Goal: Transaction & Acquisition: Purchase product/service

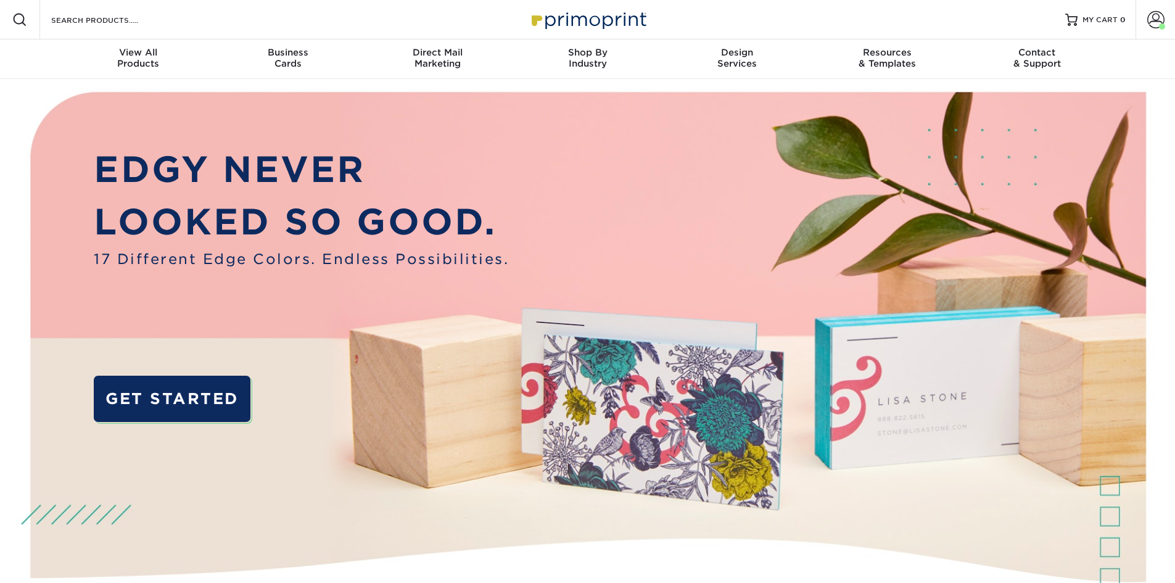
click at [119, 28] on div "Search Products" at bounding box center [105, 19] width 130 height 39
click at [118, 23] on input "Search Products" at bounding box center [110, 19] width 120 height 15
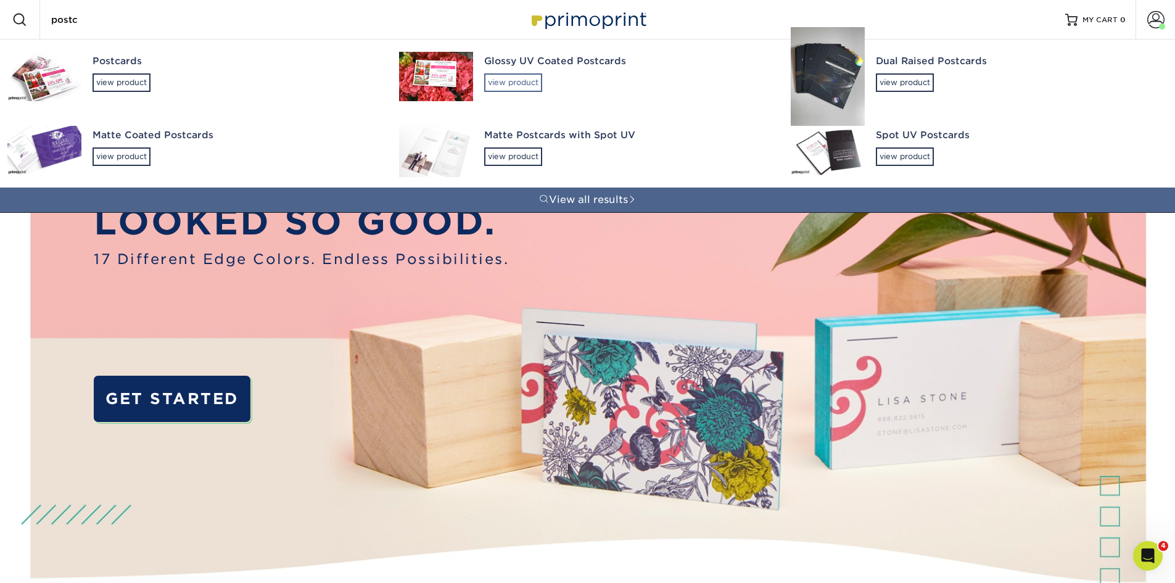
type input "postc"
click at [511, 84] on div "view product" at bounding box center [513, 82] width 58 height 19
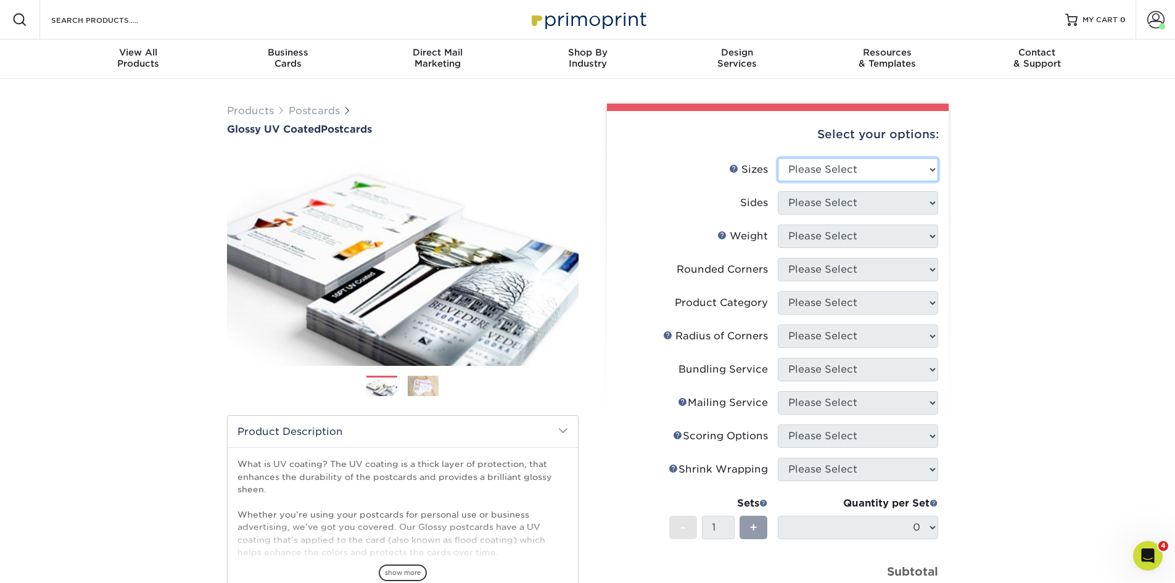
click at [853, 165] on select "Please Select 1.5" x 7" 2" x 4" 2" x 6" 2" x 7" 2" x 8" 2.12" x 5.5" 2.12" x 5.…" at bounding box center [858, 169] width 160 height 23
select select "6.00x9.00"
click at [778, 158] on select "Please Select 1.5" x 7" 2" x 4" 2" x 6" 2" x 7" 2" x 8" 2.12" x 5.5" 2.12" x 5.…" at bounding box center [858, 169] width 160 height 23
click at [817, 199] on select "Please Select Print Both Sides Print Front Only" at bounding box center [858, 202] width 160 height 23
select select "13abbda7-1d64-4f25-8bb2-c179b224825d"
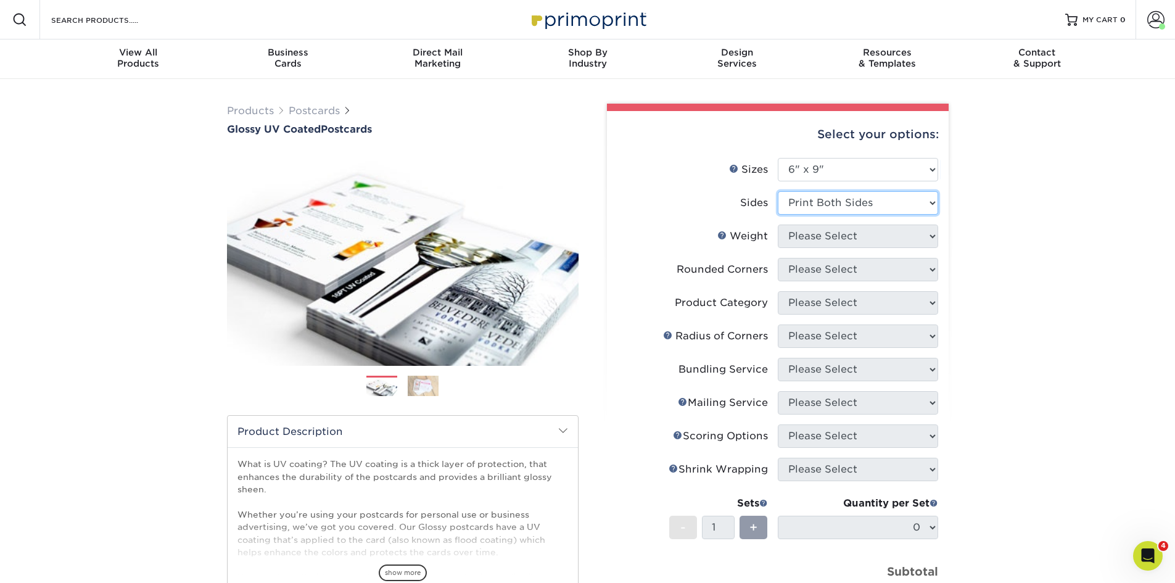
click at [778, 191] on select "Please Select Print Both Sides Print Front Only" at bounding box center [858, 202] width 160 height 23
click at [821, 233] on select "Please Select 16PT 14PT 18PT C1S" at bounding box center [858, 235] width 160 height 23
select select "14PT"
click at [778, 224] on select "Please Select 16PT 14PT 18PT C1S" at bounding box center [858, 235] width 160 height 23
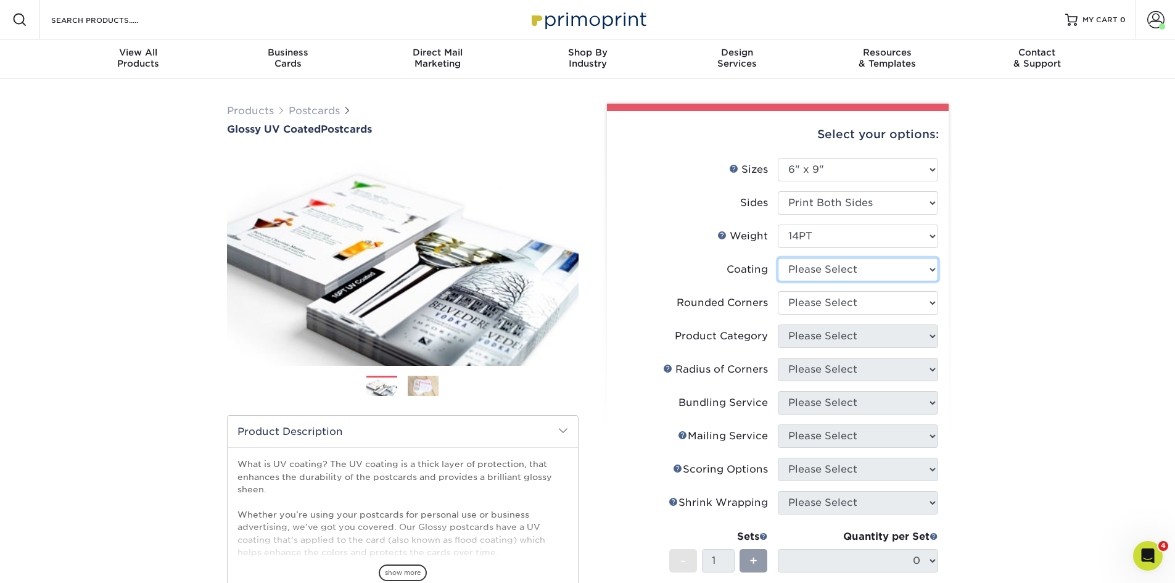
click at [817, 274] on select at bounding box center [858, 269] width 160 height 23
select select "1e8116af-acfc-44b1-83dc-8181aa338834"
click at [778, 258] on select at bounding box center [858, 269] width 160 height 23
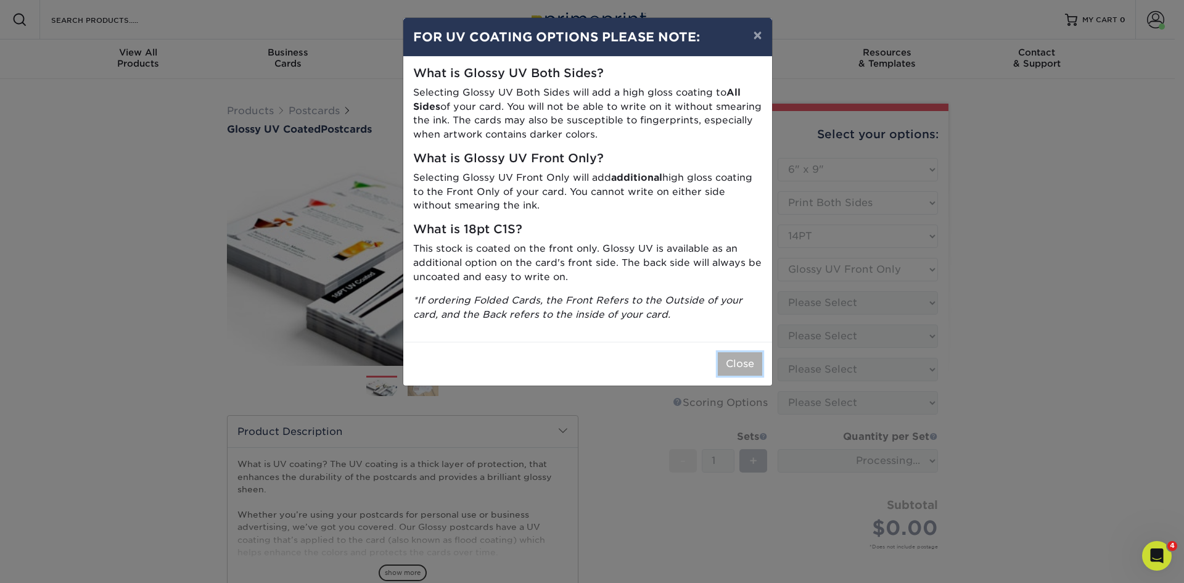
click at [741, 366] on button "Close" at bounding box center [740, 363] width 44 height 23
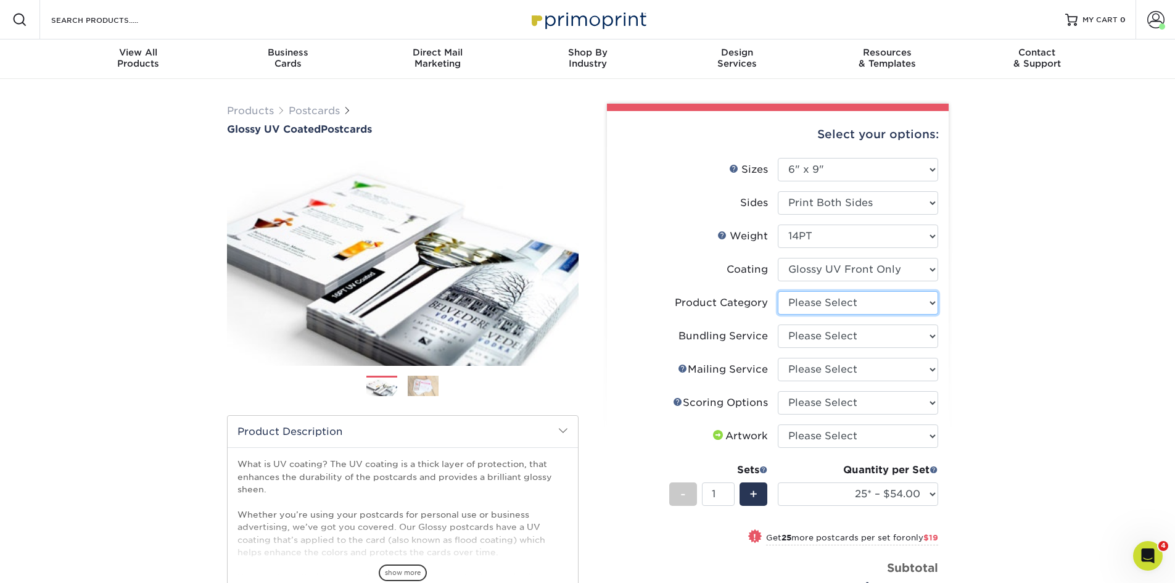
click at [820, 307] on select "Please Select Postcards" at bounding box center [858, 302] width 160 height 23
select select "9b7272e0-d6c8-4c3c-8e97-d3a1bcdab858"
click at [778, 291] on select "Please Select Postcards" at bounding box center [858, 302] width 160 height 23
click at [820, 335] on select "Please Select No Bundling Services Yes, Bundles of 50 (+2 Days) Yes, Bundles of…" at bounding box center [858, 335] width 160 height 23
select select "58689abb-25c0-461c-a4c3-a80b627d6649"
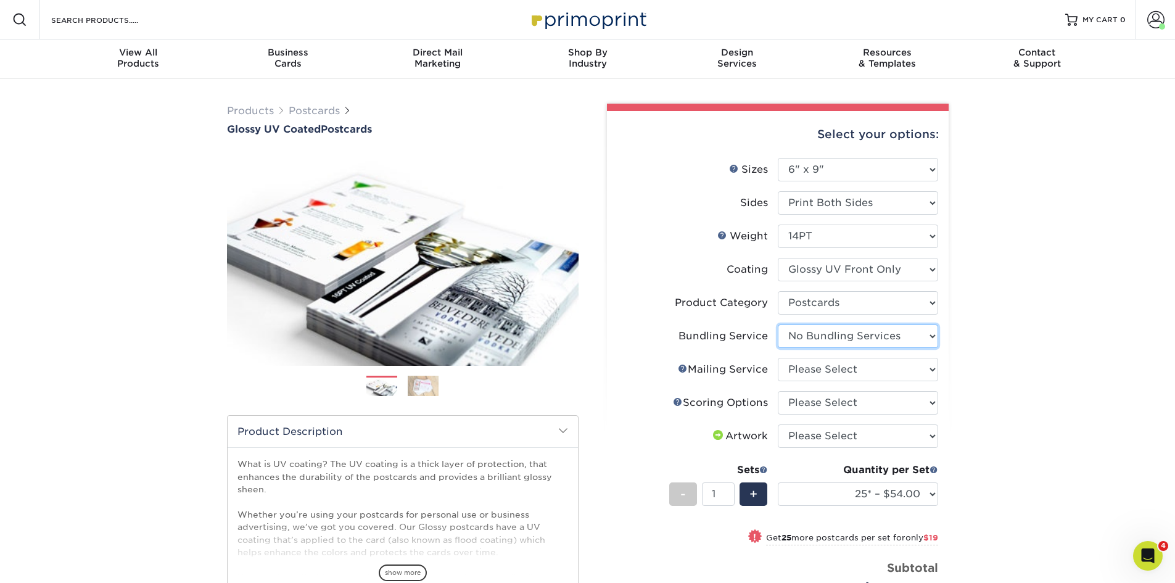
click at [778, 324] on select "Please Select No Bundling Services Yes, Bundles of 50 (+2 Days) Yes, Bundles of…" at bounding box center [858, 335] width 160 height 23
click at [820, 374] on select "Please Select No Direct Mailing Service No, I will mail/stamp/imprint Direct Ma…" at bounding box center [858, 369] width 160 height 23
select select "3e5e9bdd-d78a-4c28-a41d-fe1407925ca6"
click at [778, 358] on select "Please Select No Direct Mailing Service No, I will mail/stamp/imprint Direct Ma…" at bounding box center [858, 369] width 160 height 23
click at [820, 403] on select "Please Select No Scoring One Score Two Scores" at bounding box center [858, 402] width 160 height 23
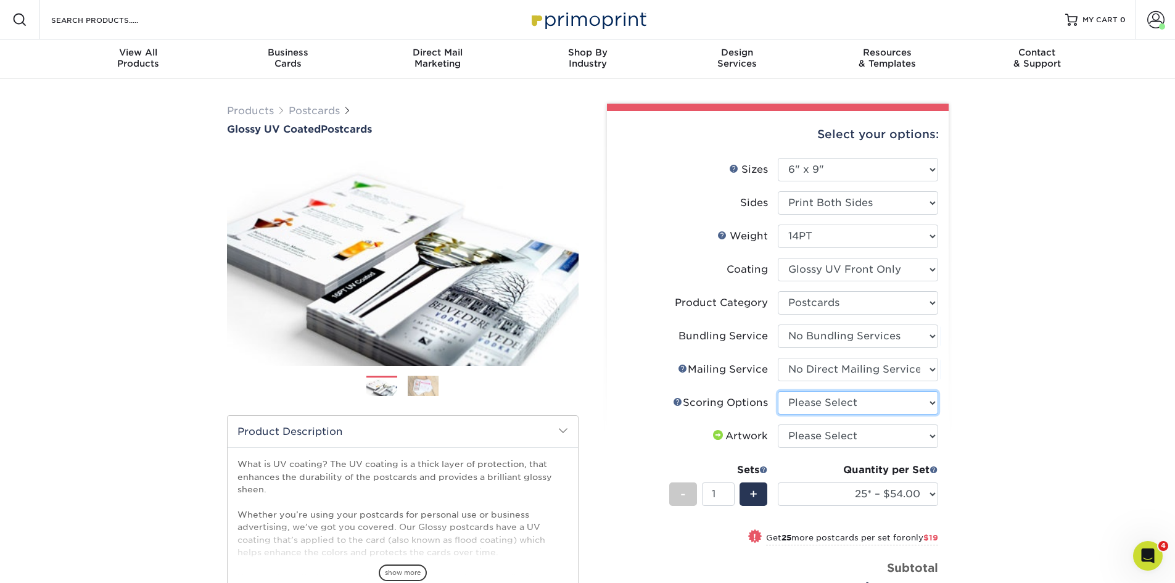
select select "16ebe401-5398-422d-8cb0-f3adbb82deb5"
click at [778, 391] on select "Please Select No Scoring One Score Two Scores" at bounding box center [858, 402] width 160 height 23
click at [811, 444] on select "Please Select I will upload files I need a design - $150" at bounding box center [858, 435] width 160 height 23
select select "upload"
click at [778, 424] on select "Please Select I will upload files I need a design - $150" at bounding box center [858, 435] width 160 height 23
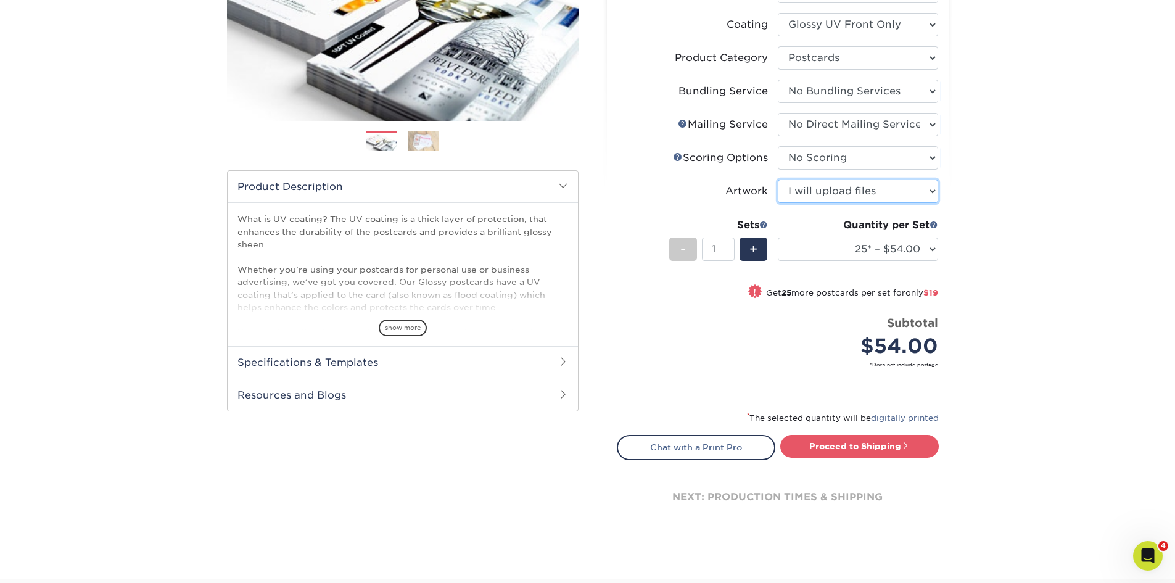
scroll to position [247, 0]
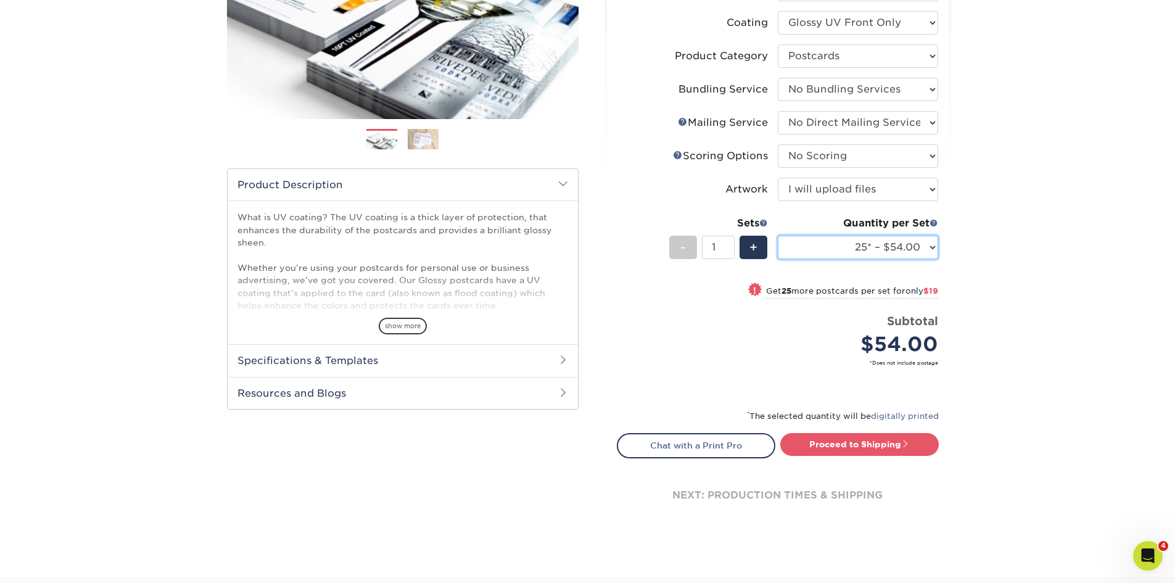
click at [932, 245] on select "25* – $54.00 50* – $73.00 75* – $85.00 100* – $113.00 250* – $191.00 500 – $229…" at bounding box center [858, 247] width 160 height 23
click at [916, 248] on select "25* – $54.00 50* – $73.00 75* – $85.00 100* – $113.00 250* – $191.00 500 – $229…" at bounding box center [858, 247] width 160 height 23
select select "500 – $229.00"
click at [778, 236] on select "25* – $54.00 50* – $73.00 75* – $85.00 100* – $113.00 250* – $191.00 500 – $229…" at bounding box center [858, 247] width 160 height 23
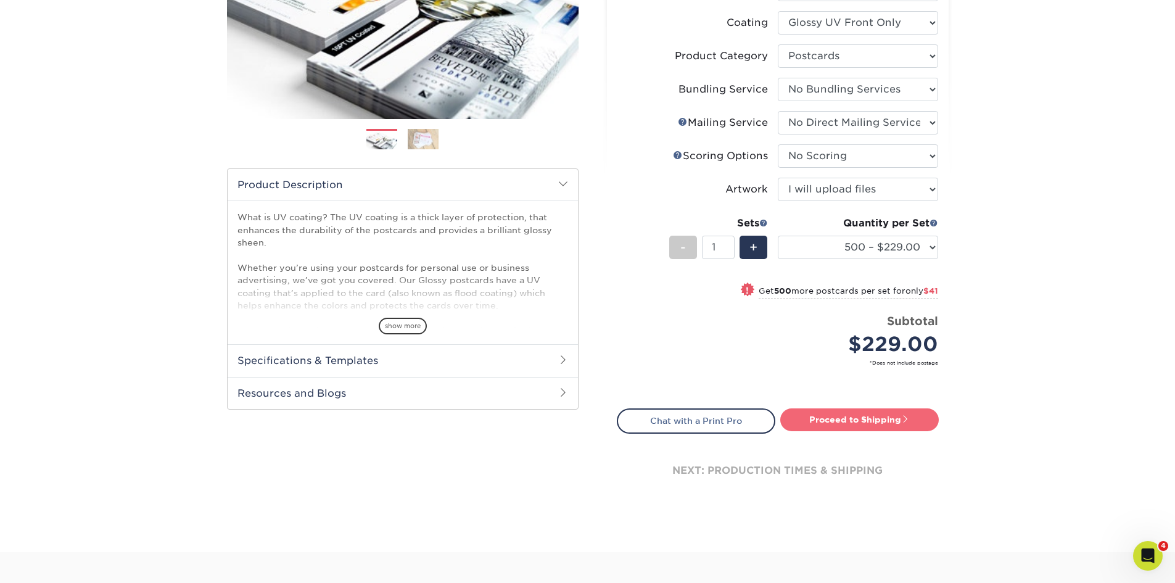
click at [854, 412] on link "Proceed to Shipping" at bounding box center [859, 419] width 158 height 22
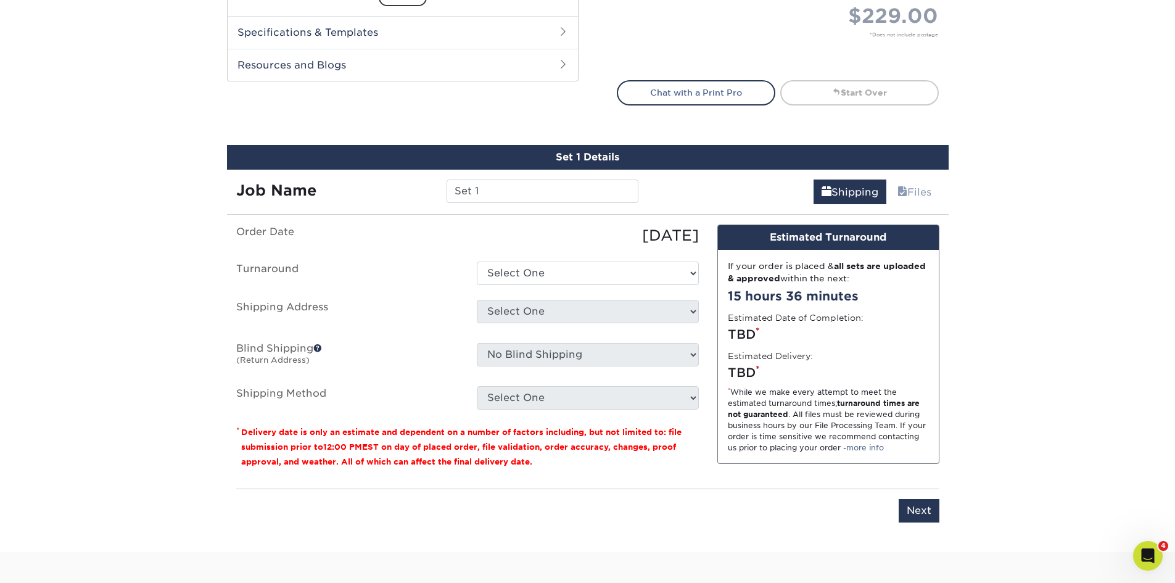
scroll to position [689, 0]
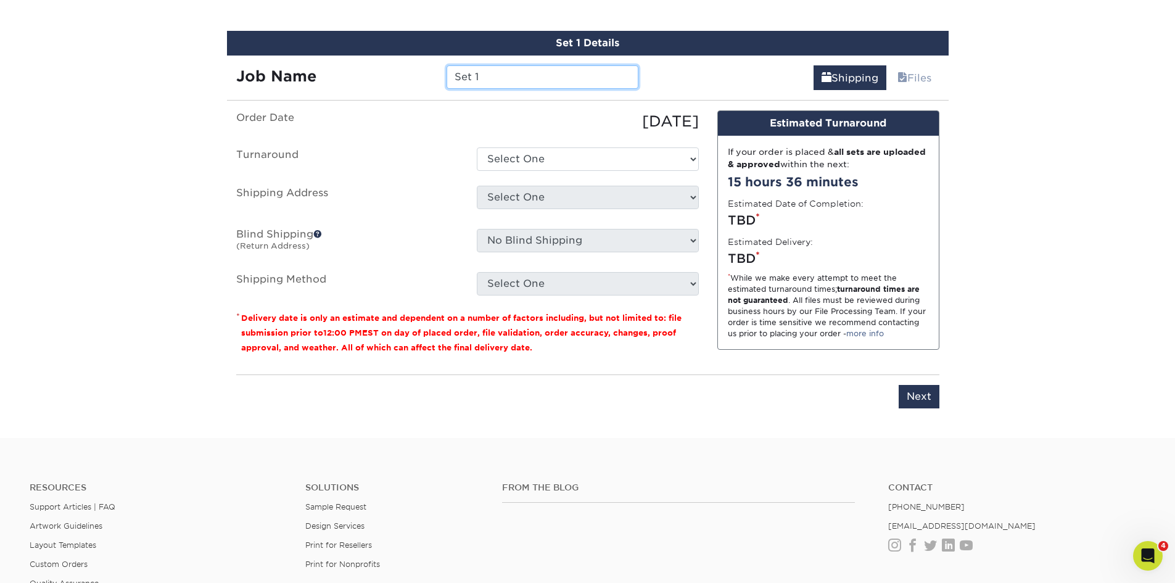
click at [549, 80] on input "Set 1" at bounding box center [543, 76] width 192 height 23
type input "9150WIndianRd-CWilson-DWilson_6x9"
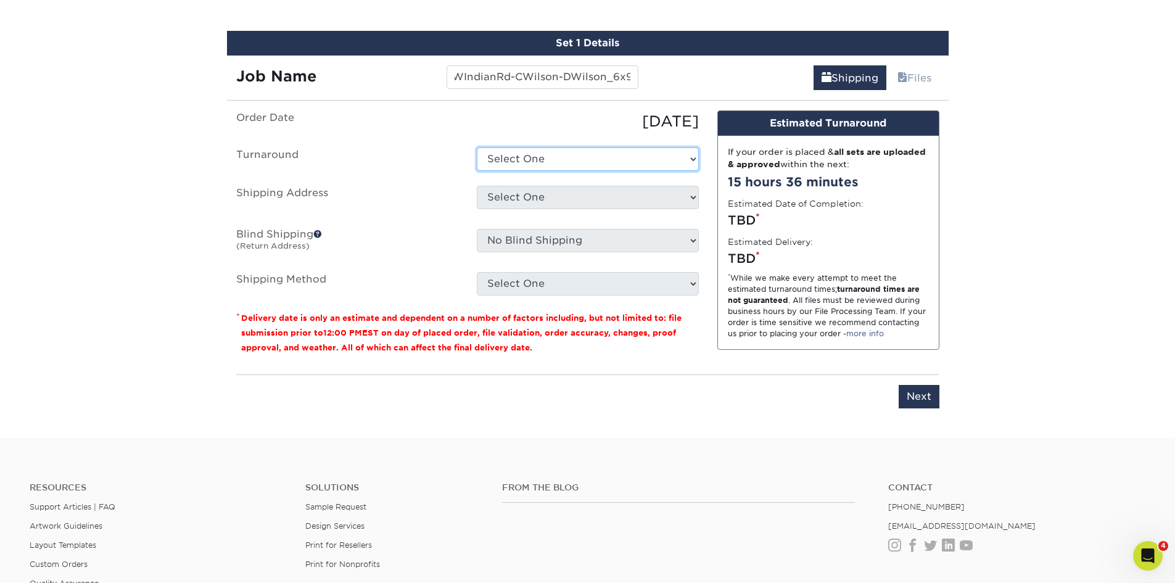
click at [567, 152] on select "Select One 2-4 Business Days 2 Day Next Business Day" at bounding box center [588, 158] width 222 height 23
select select "a7af0dfb-a8ad-4887-b250-798434e24627"
click at [477, 147] on select "Select One 2-4 Business Days 2 Day Next Business Day" at bounding box center [588, 158] width 222 height 23
click at [565, 191] on select "Select One B&B Services Bob's Amex Camarillo Cerritos Costa Mesa DAUM South Bay…" at bounding box center [588, 197] width 222 height 23
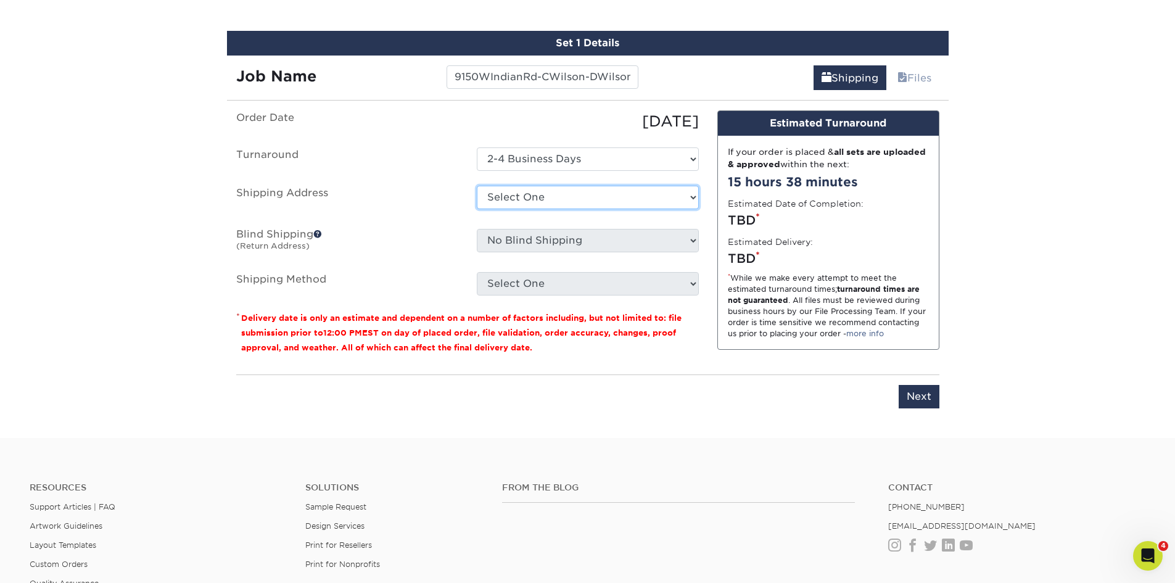
select select "10188"
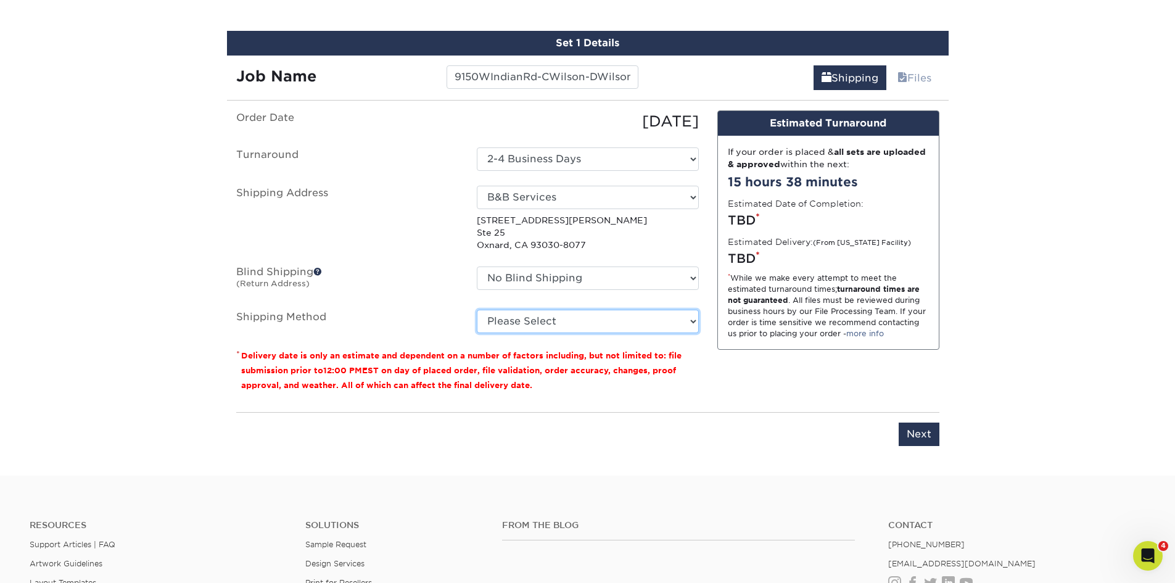
click at [580, 317] on select "Please Select Ground Shipping (+$17.33) 3 Day Shipping Service (+$21.03) 2 Day …" at bounding box center [588, 321] width 222 height 23
select select "03"
click at [477, 310] on select "Please Select Ground Shipping (+$17.33) 3 Day Shipping Service (+$21.03) 2 Day …" at bounding box center [588, 321] width 222 height 23
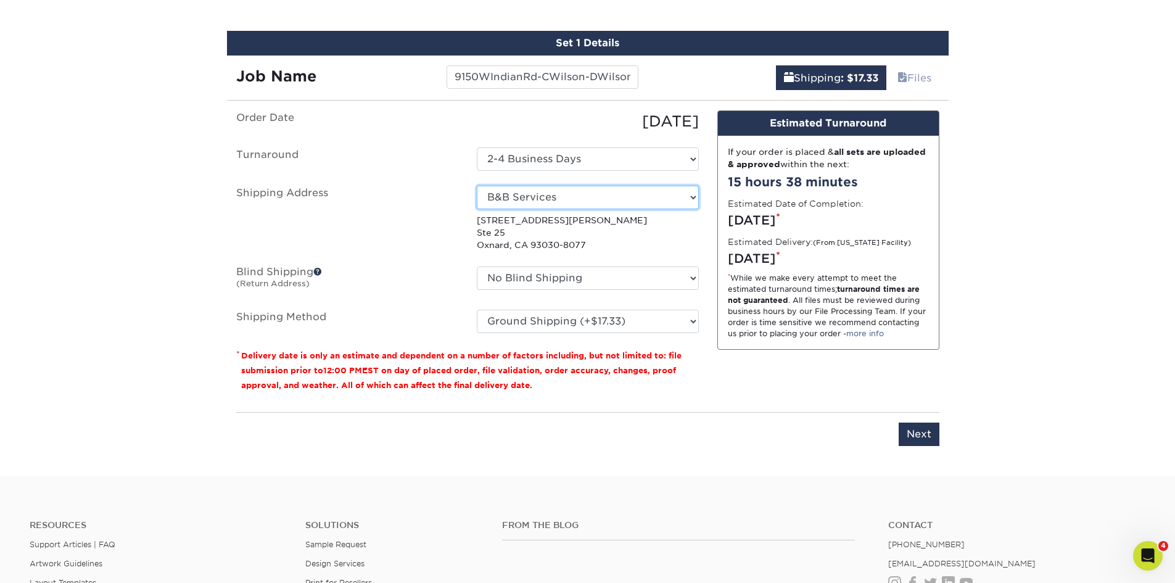
click at [633, 189] on select "Select One B&B Services Bob's Amex Camarillo Cerritos Costa Mesa DAUM South Bay…" at bounding box center [588, 197] width 222 height 23
select select "218562"
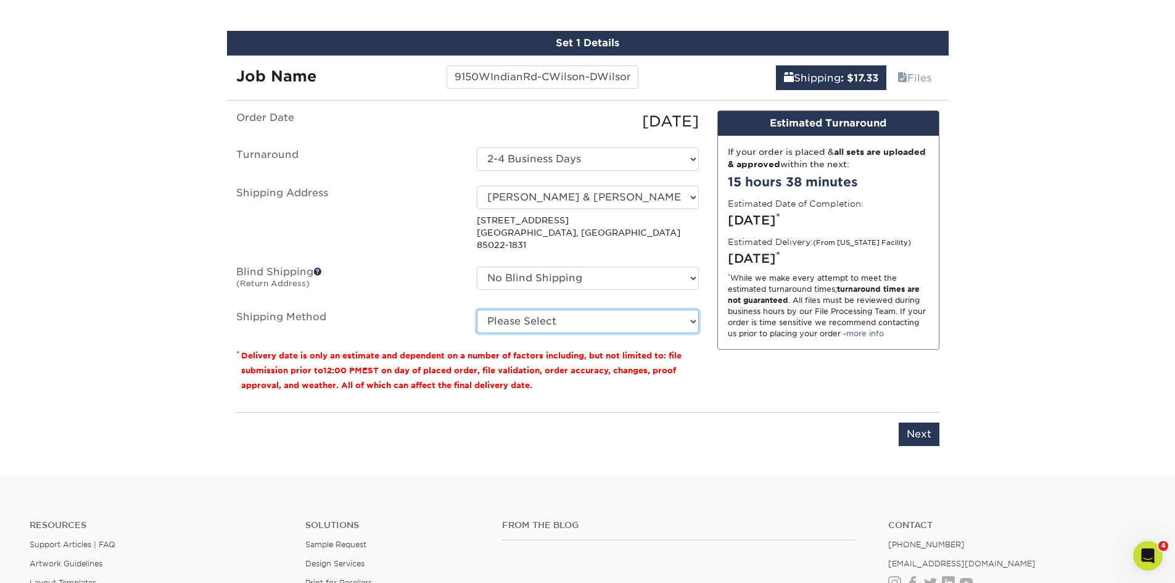
click at [569, 310] on select "Please Select Ground Shipping (+$24.77) 3 Day Shipping Service (+$32.24) 2 Day …" at bounding box center [588, 321] width 222 height 23
select select "03"
click at [477, 310] on select "Please Select Ground Shipping (+$24.77) 3 Day Shipping Service (+$32.24) 2 Day …" at bounding box center [588, 321] width 222 height 23
click at [908, 422] on input "Next" at bounding box center [919, 433] width 41 height 23
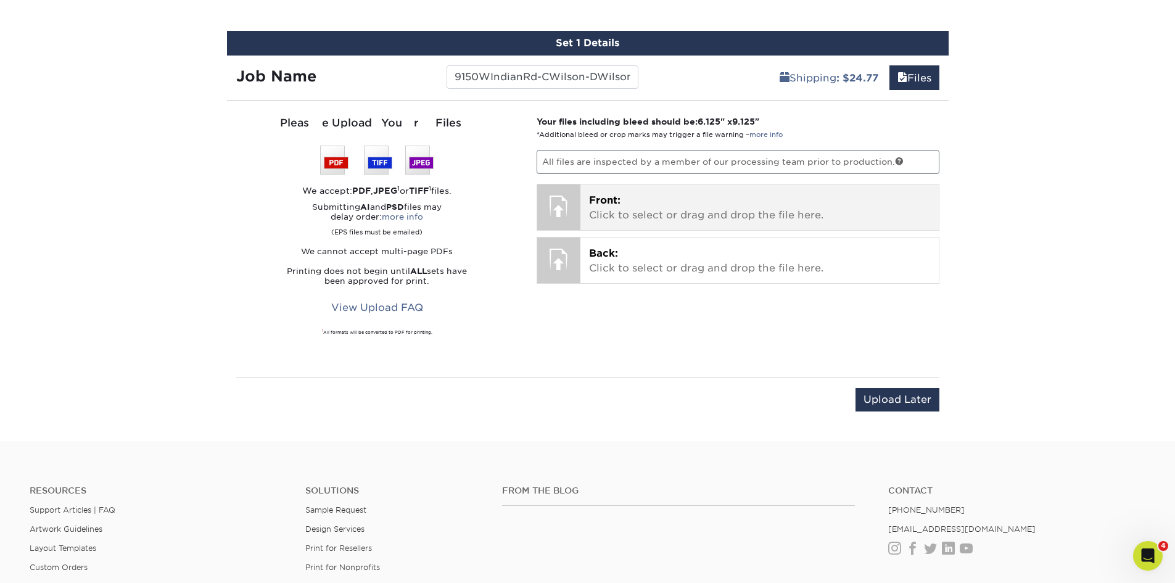
click at [677, 200] on p "Front: Click to select or drag and drop the file here." at bounding box center [759, 208] width 341 height 30
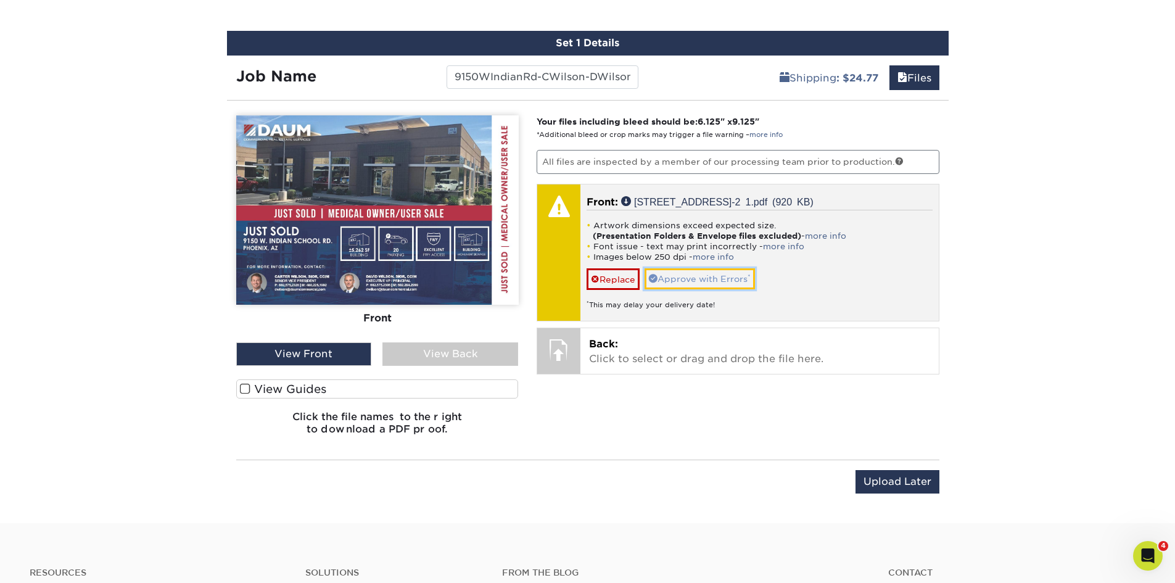
click at [721, 281] on link "Approve with Errors *" at bounding box center [699, 278] width 110 height 21
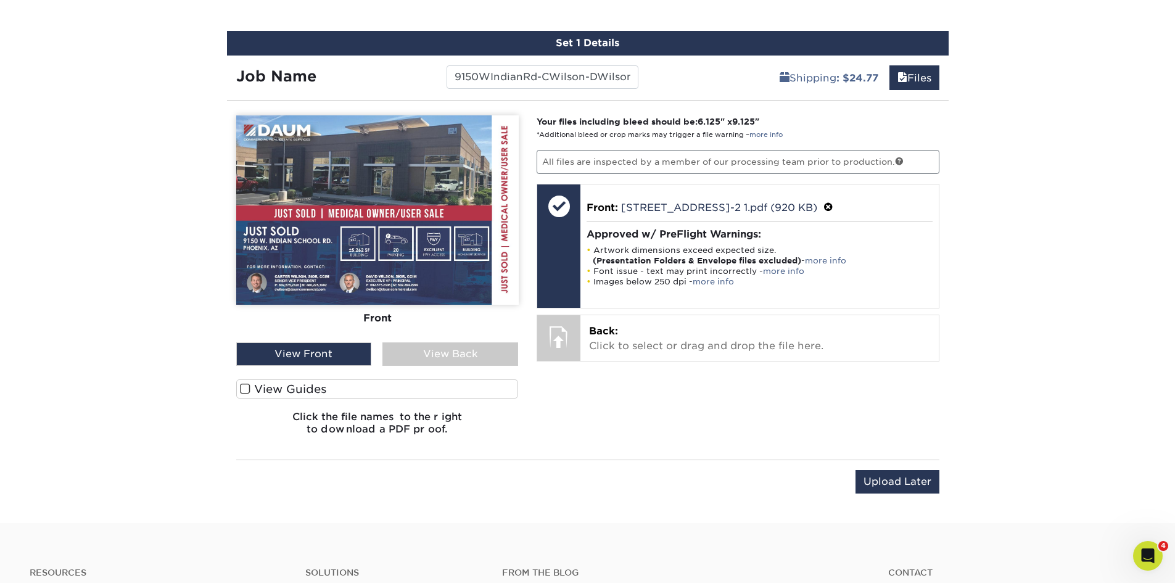
click at [249, 385] on span at bounding box center [245, 389] width 10 height 12
click at [0, 0] on input "View Guides" at bounding box center [0, 0] width 0 height 0
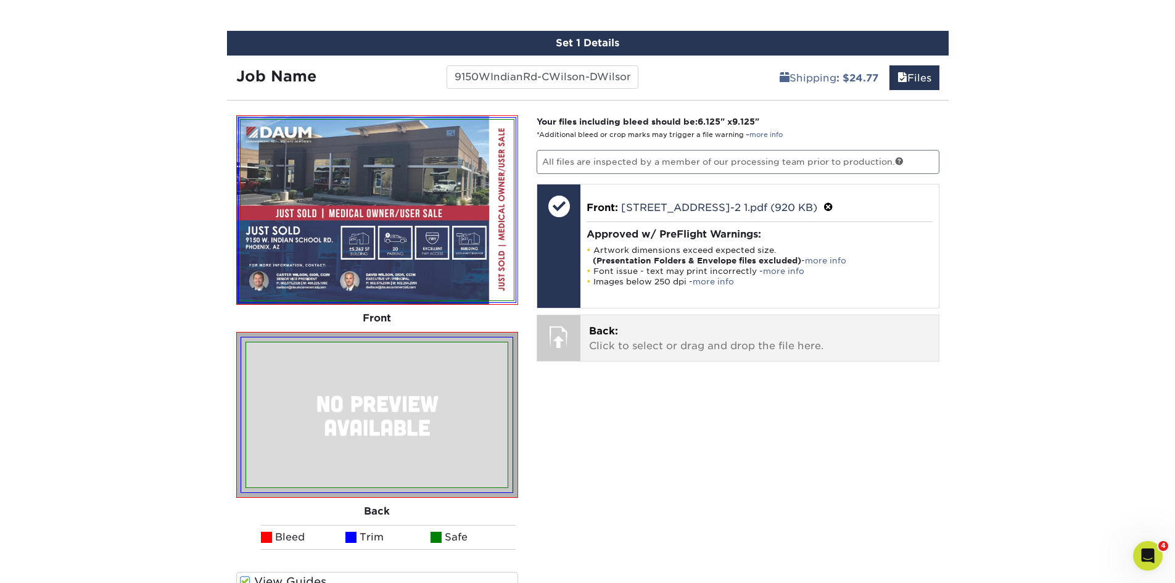
click at [668, 325] on p "Back: Click to select or drag and drop the file here." at bounding box center [759, 339] width 341 height 30
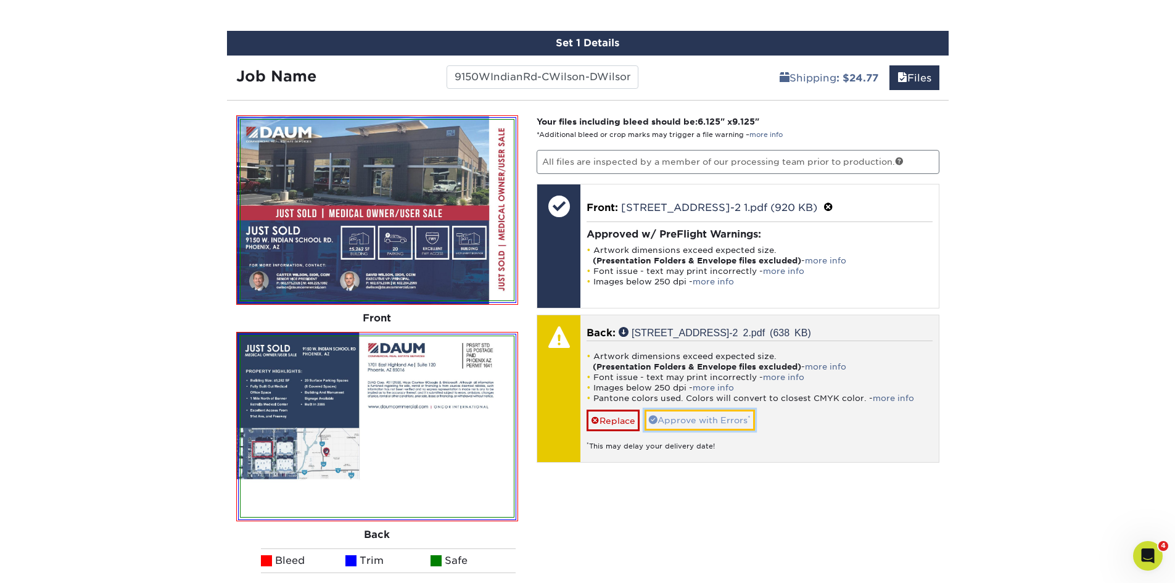
click at [749, 414] on link "Approve with Errors *" at bounding box center [699, 419] width 110 height 21
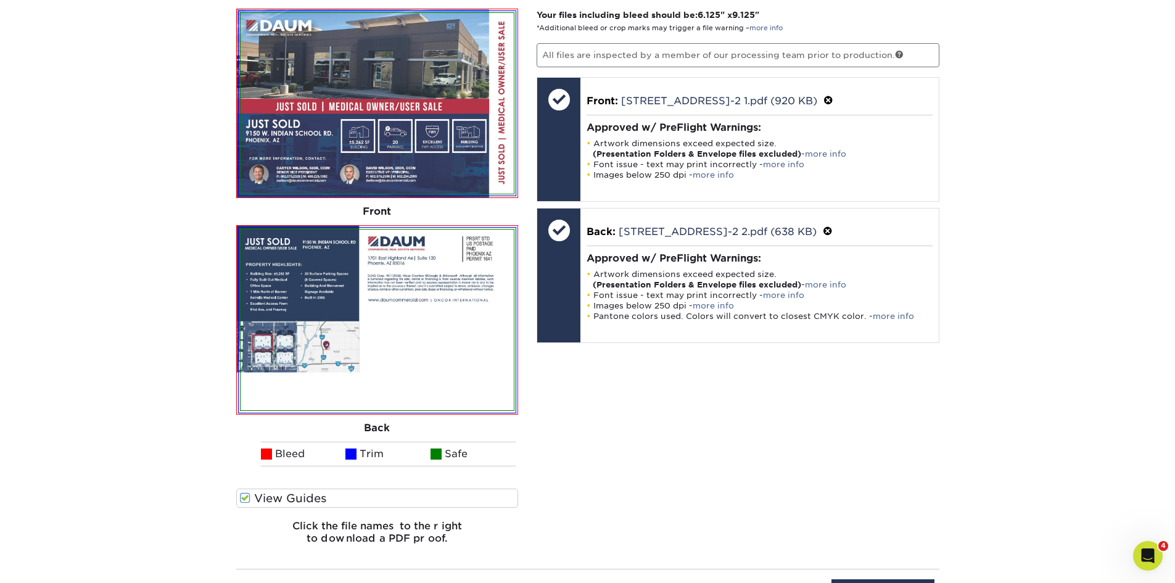
scroll to position [812, 0]
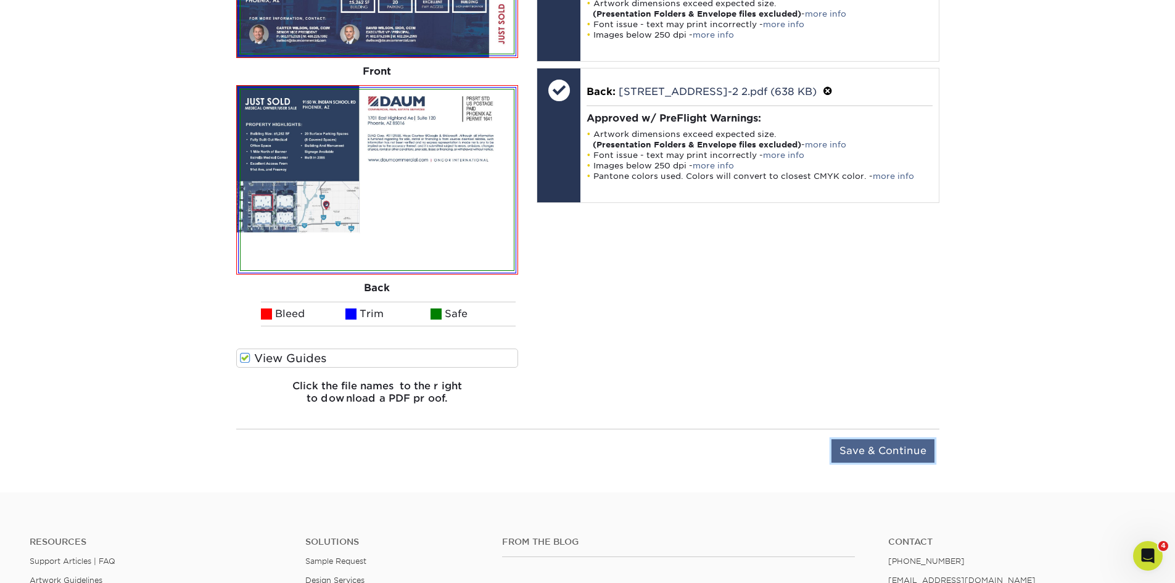
click at [869, 458] on input "Save & Continue" at bounding box center [882, 450] width 103 height 23
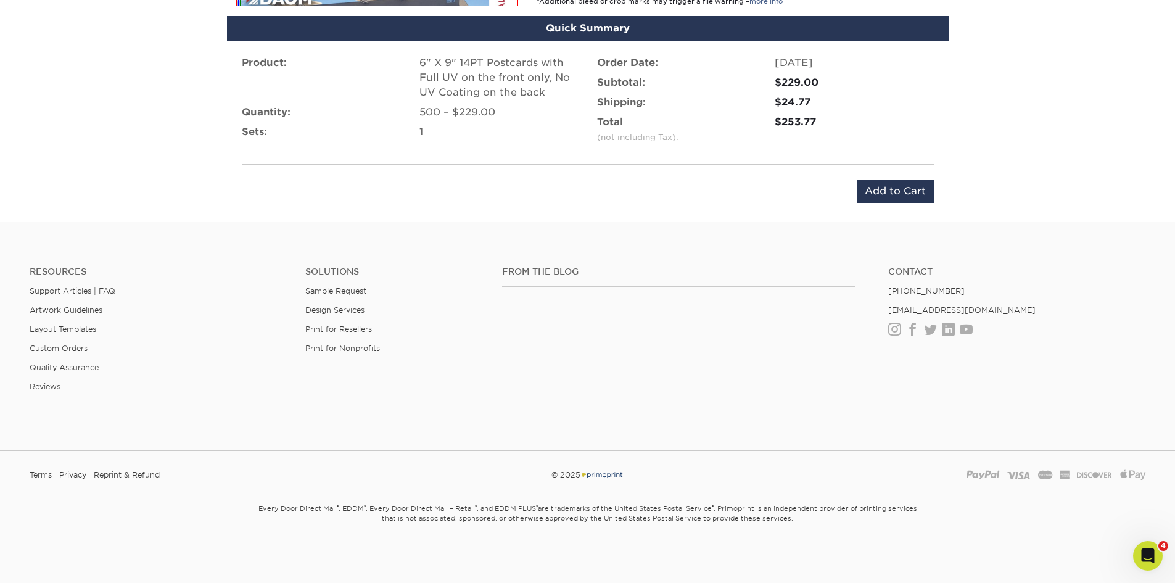
scroll to position [794, 0]
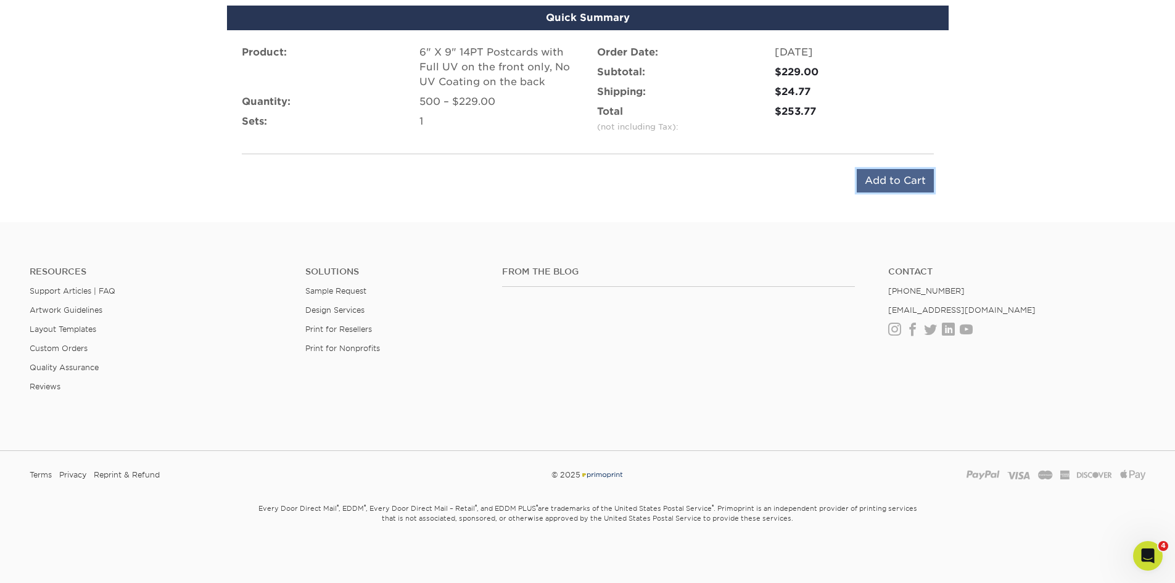
click at [879, 187] on input "Add to Cart" at bounding box center [895, 180] width 77 height 23
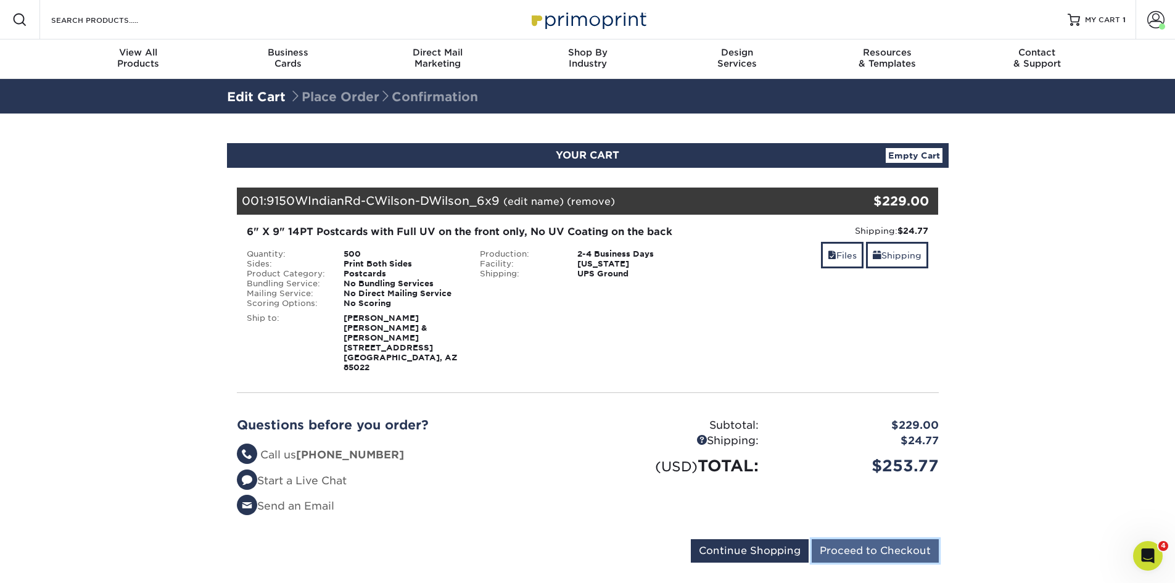
click at [910, 539] on input "Proceed to Checkout" at bounding box center [875, 550] width 127 height 23
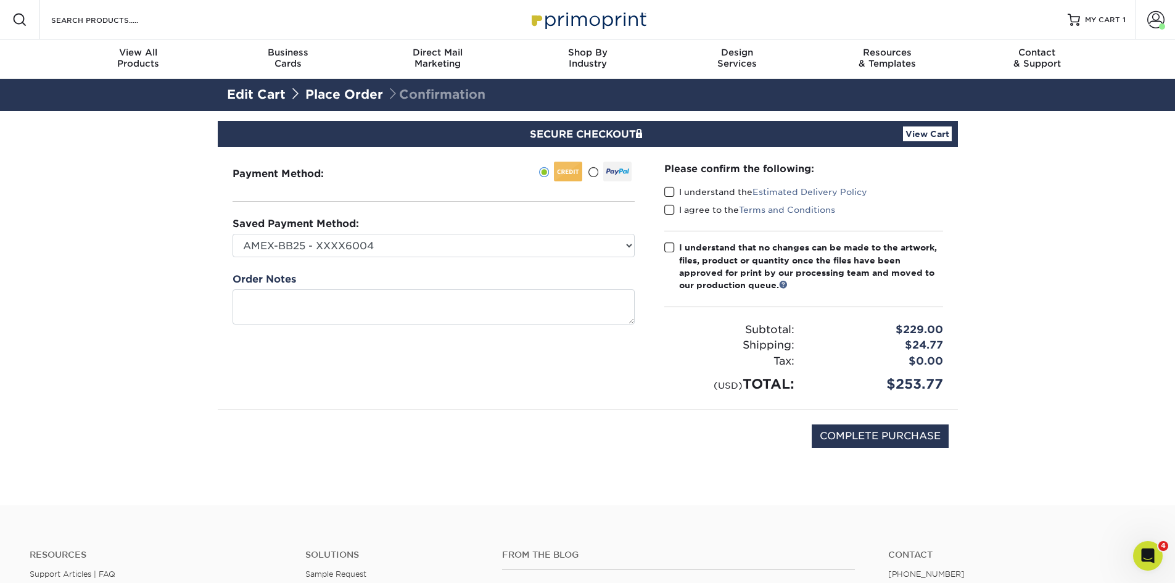
click at [673, 194] on span at bounding box center [669, 192] width 10 height 12
click at [0, 0] on input "I understand the Estimated Delivery Policy" at bounding box center [0, 0] width 0 height 0
click at [667, 208] on span at bounding box center [669, 210] width 10 height 12
click at [0, 0] on input "I agree to the Terms and Conditions" at bounding box center [0, 0] width 0 height 0
click at [675, 248] on label "I understand that no changes can be made to the artwork, files, product or quan…" at bounding box center [803, 266] width 279 height 51
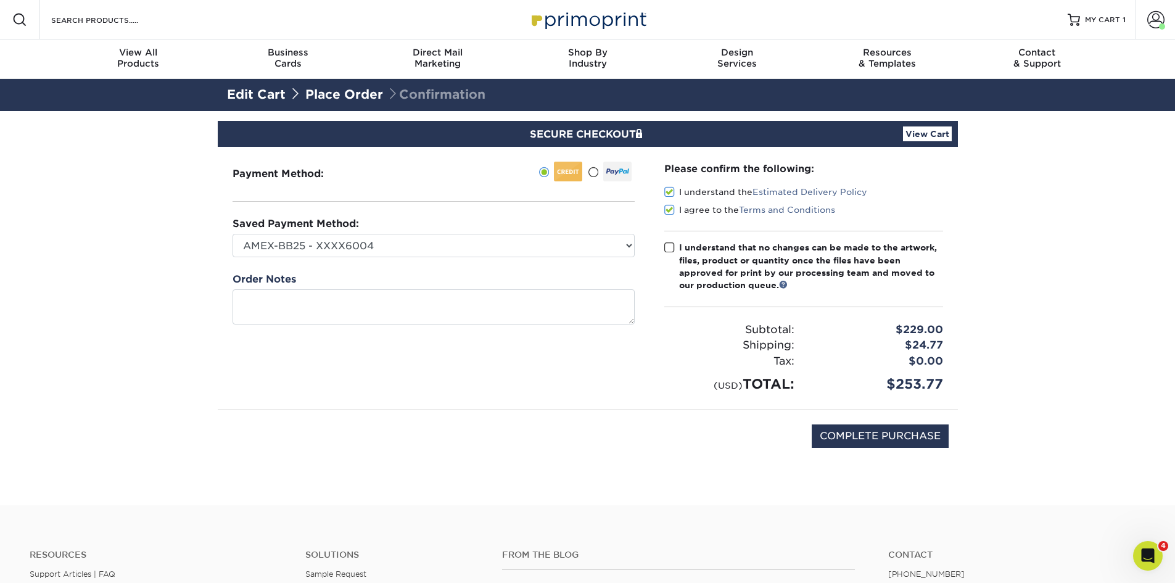
click at [0, 0] on input "I understand that no changes can be made to the artwork, files, product or quan…" at bounding box center [0, 0] width 0 height 0
click at [844, 444] on input "COMPLETE PURCHASE" at bounding box center [880, 435] width 137 height 23
type input "PROCESSING, PLEASE WAIT..."
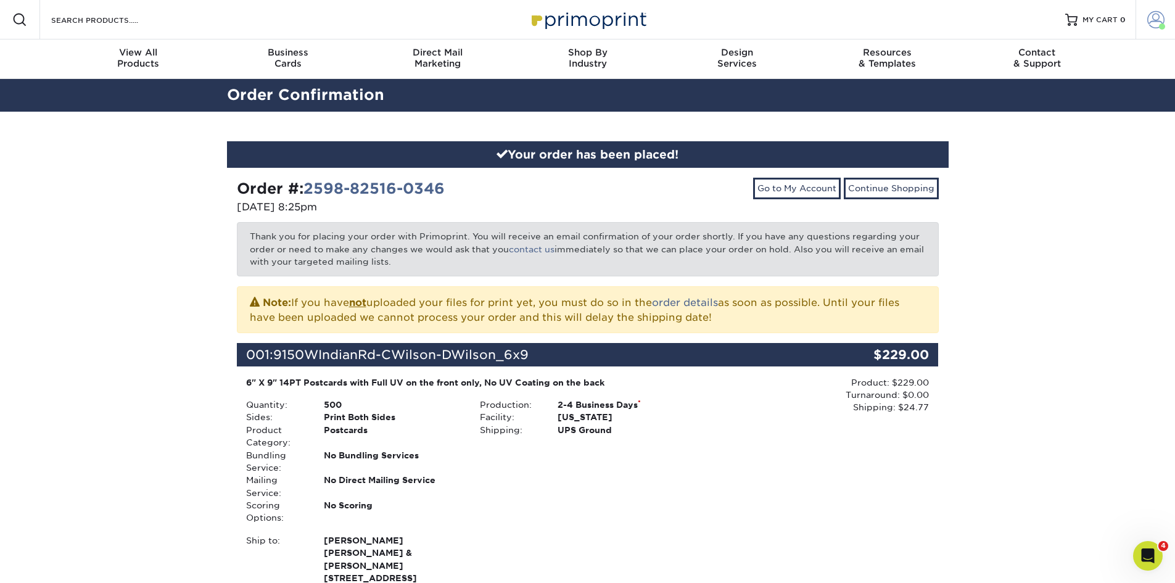
click at [1154, 17] on span at bounding box center [1155, 19] width 17 height 17
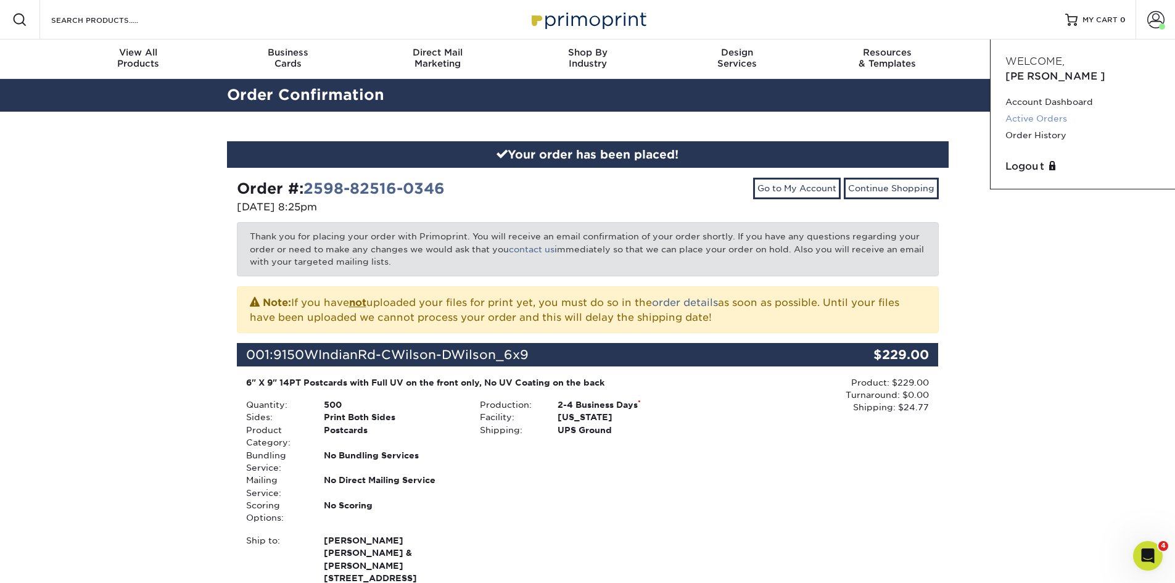
click at [1064, 110] on link "Active Orders" at bounding box center [1082, 118] width 155 height 17
click at [1051, 110] on link "Active Orders" at bounding box center [1082, 118] width 155 height 17
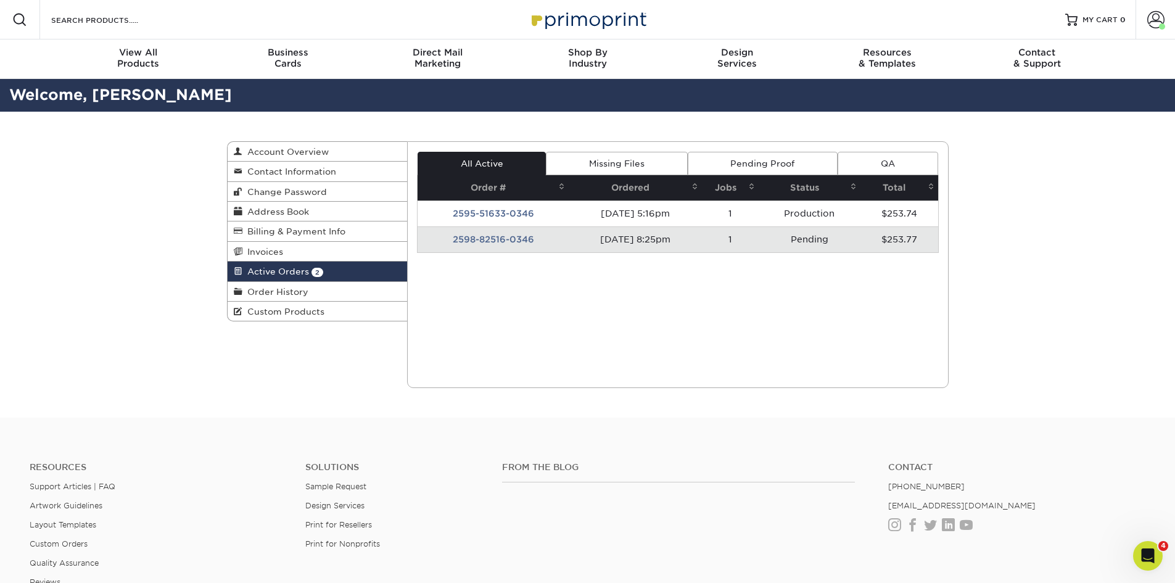
click at [606, 239] on td "[DATE] 8:25pm" at bounding box center [635, 239] width 133 height 26
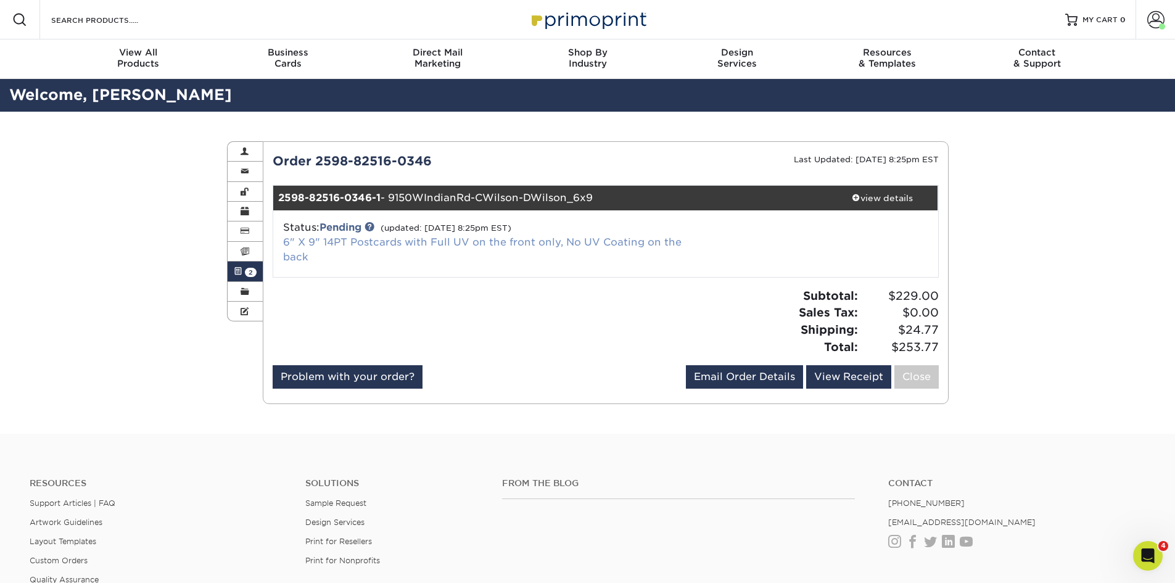
click at [545, 242] on link "6" X 9" 14PT Postcards with Full UV on the front only, No UV Coating on the back" at bounding box center [482, 249] width 398 height 27
